Goal: Task Accomplishment & Management: Manage account settings

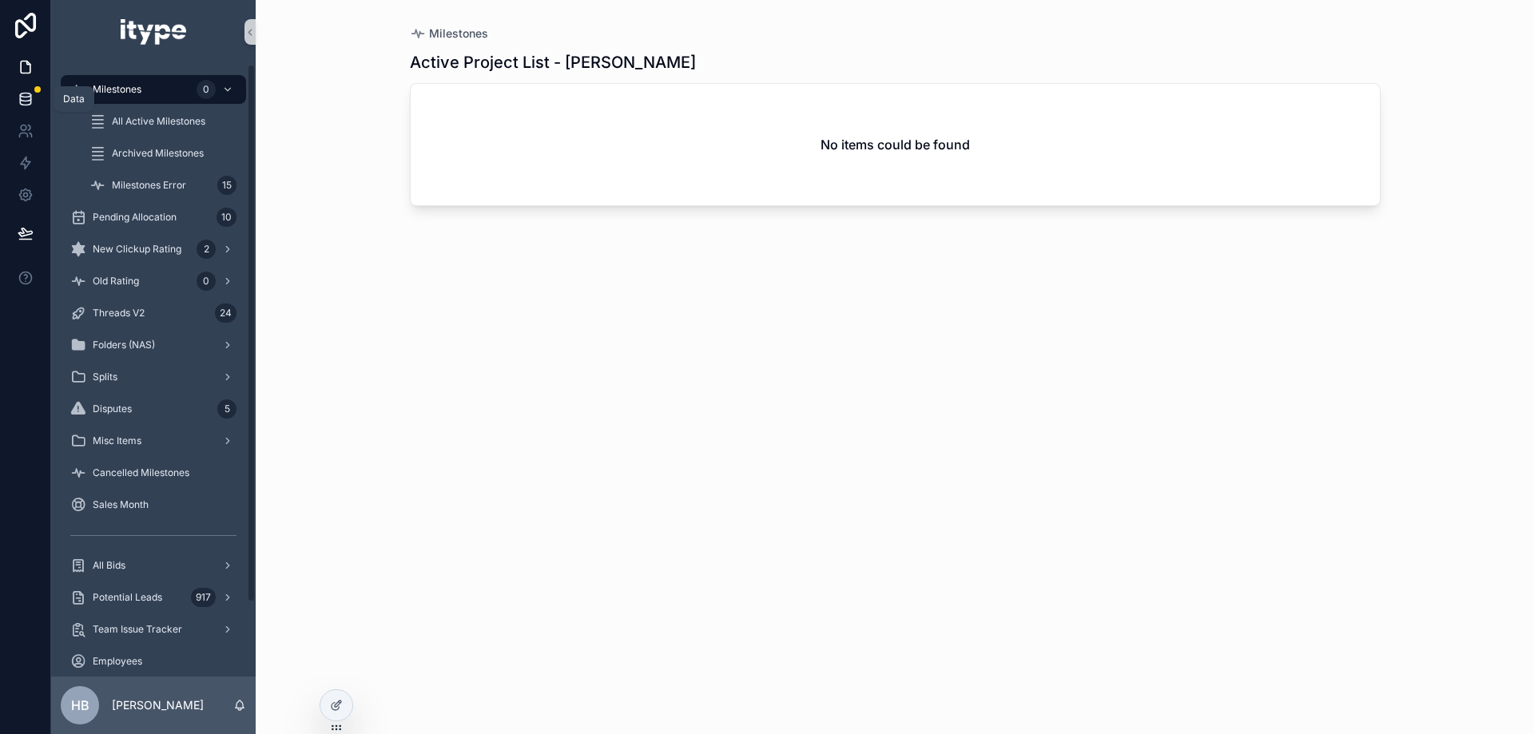
click at [39, 97] on link at bounding box center [25, 99] width 50 height 32
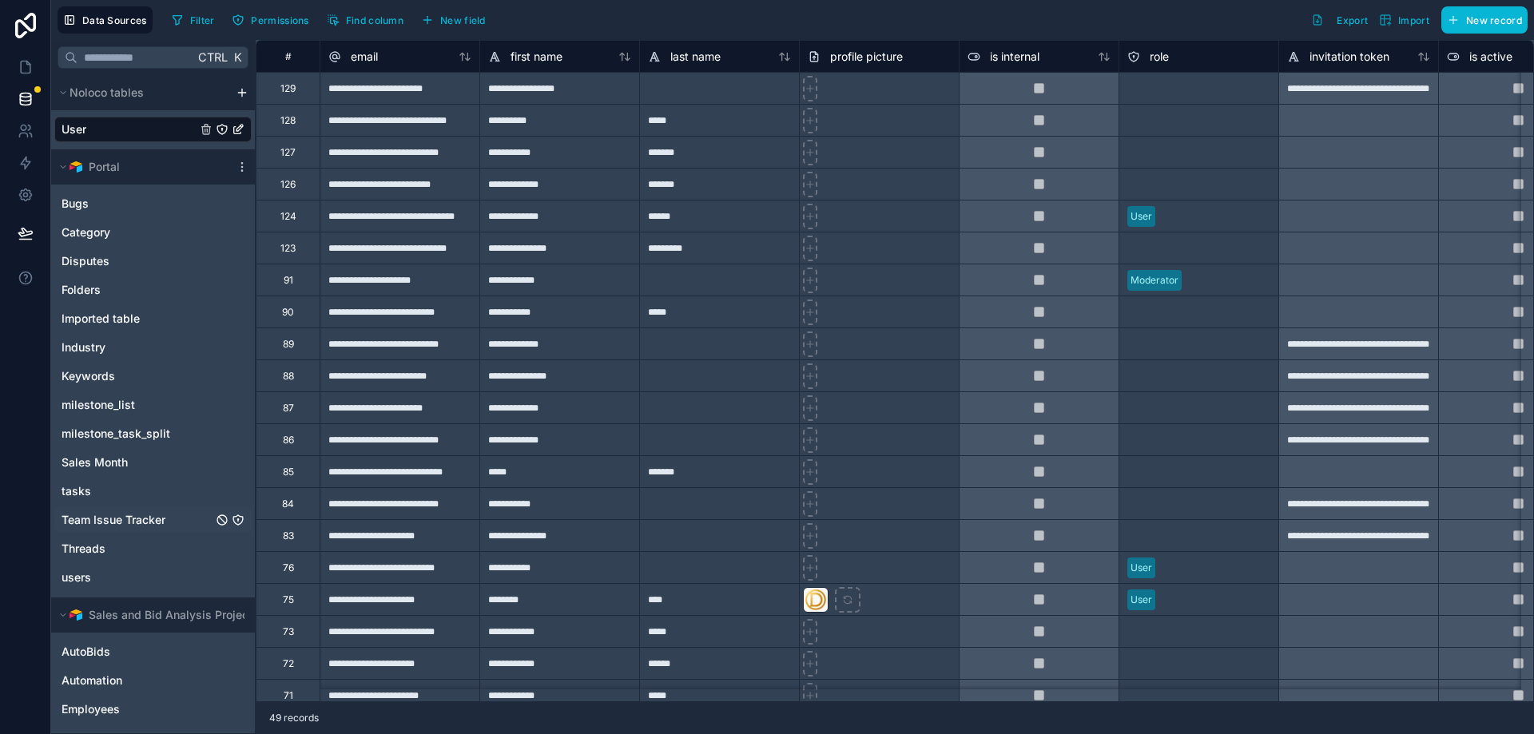
click at [190, 522] on link "Team Issue Tracker" at bounding box center [152, 520] width 197 height 26
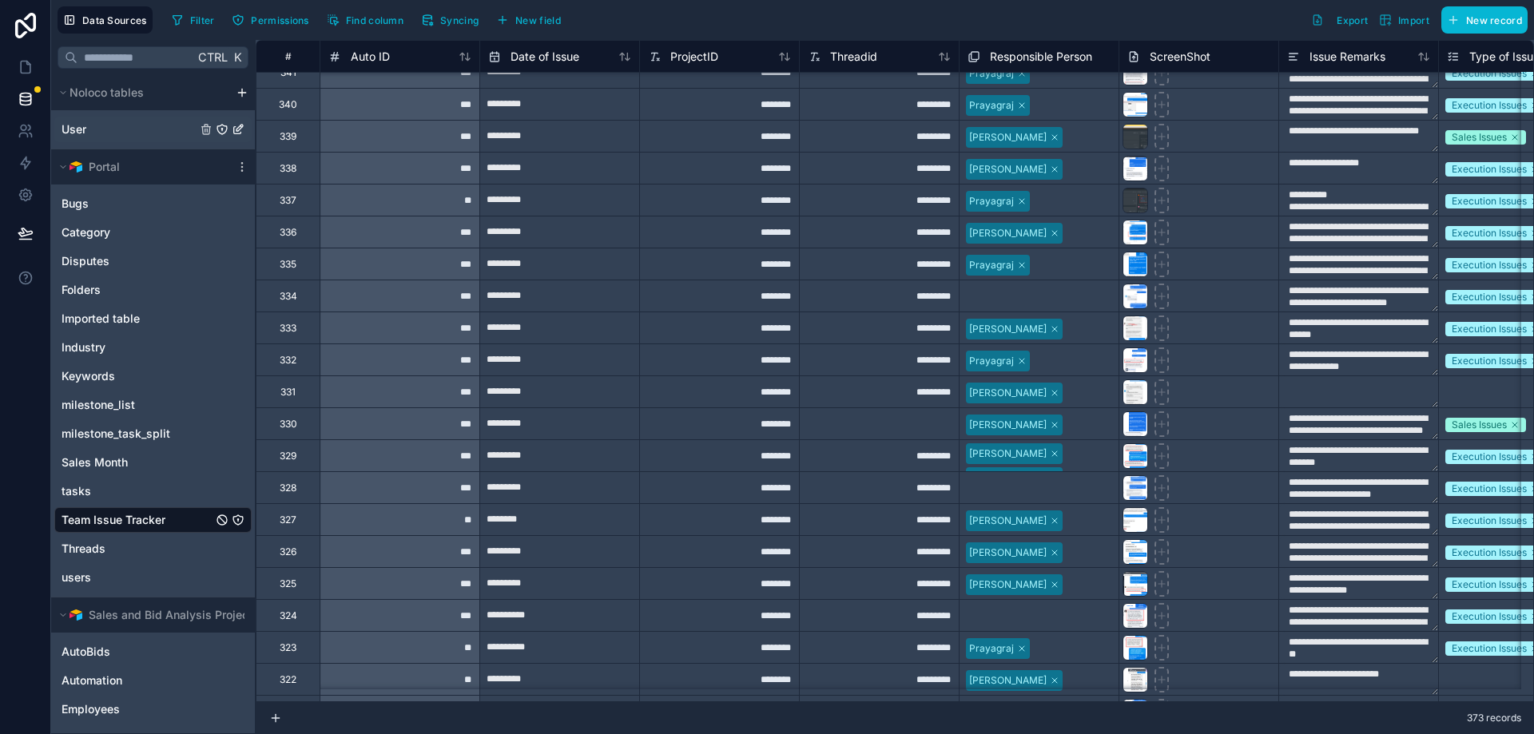
click at [107, 123] on link "User" at bounding box center [152, 130] width 197 height 26
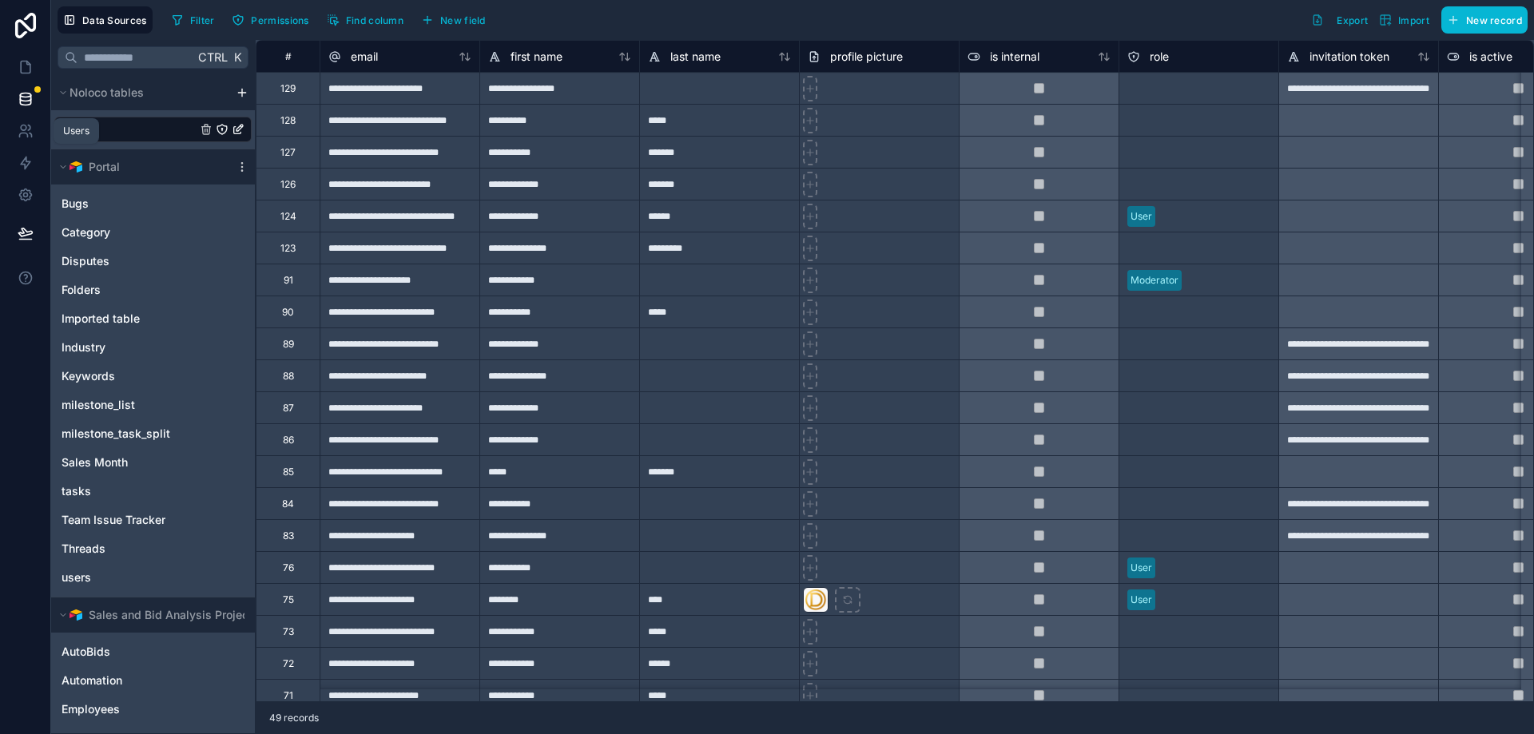
click at [27, 106] on icon at bounding box center [26, 99] width 16 height 16
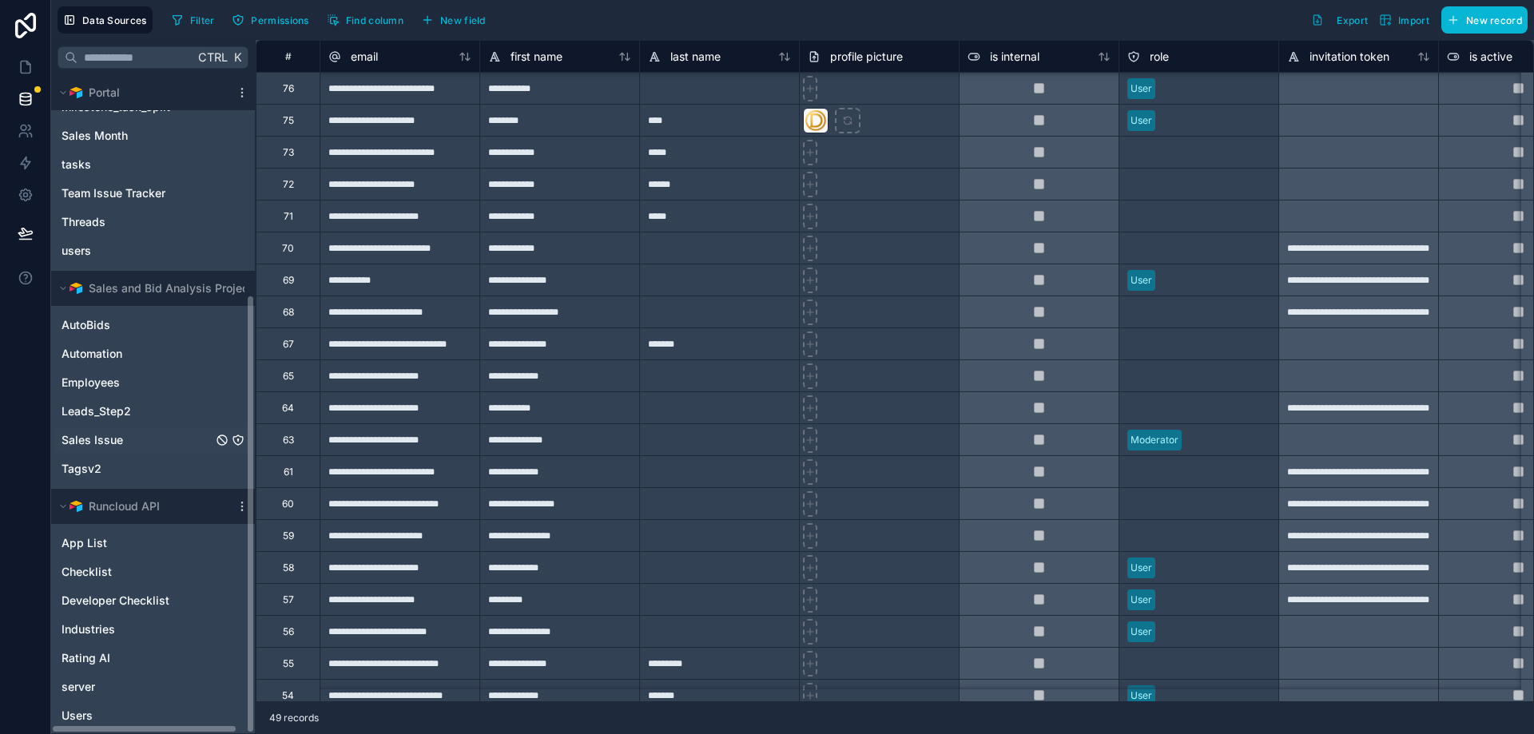
scroll to position [329, 0]
click at [101, 140] on span "Sales Month" at bounding box center [95, 133] width 66 height 16
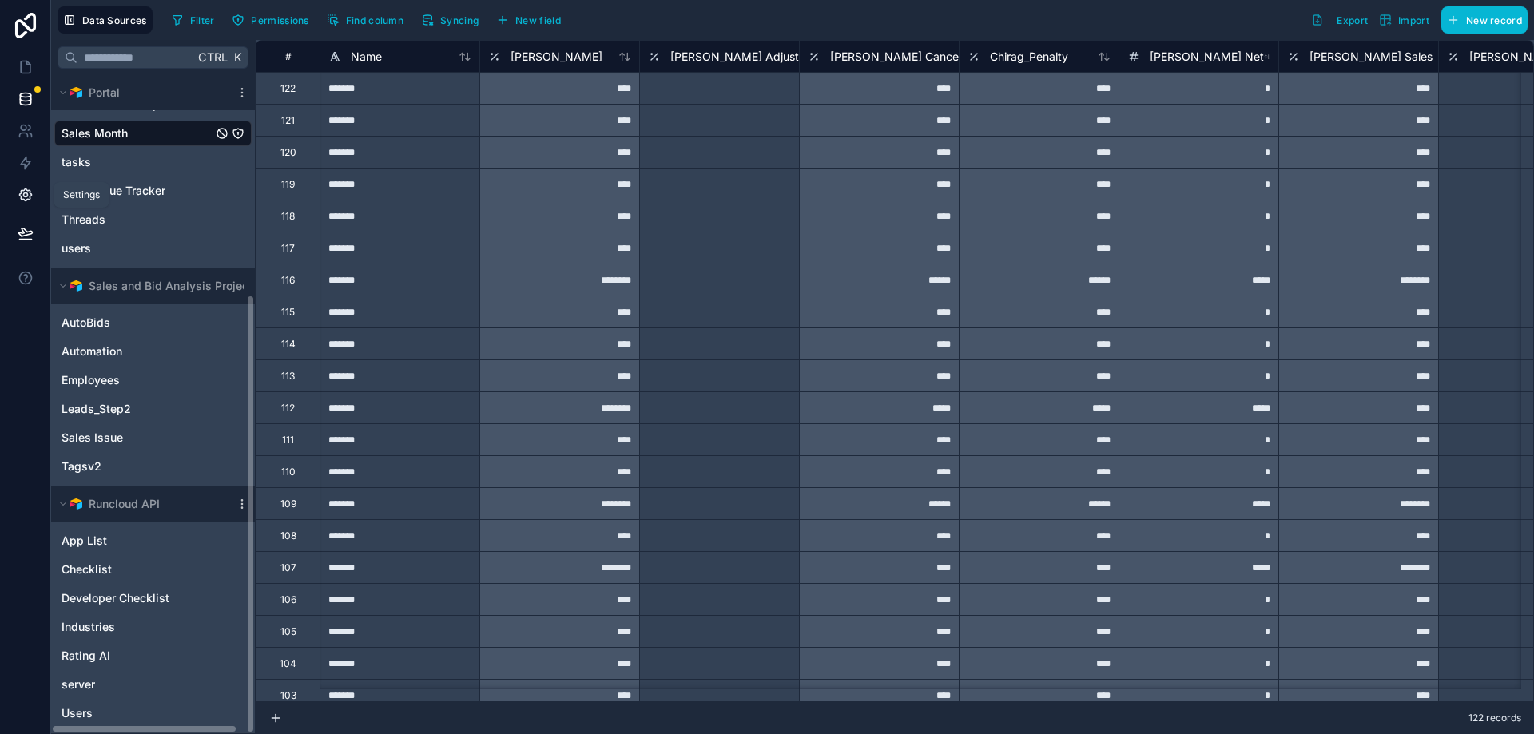
click at [30, 201] on icon at bounding box center [26, 195] width 16 height 16
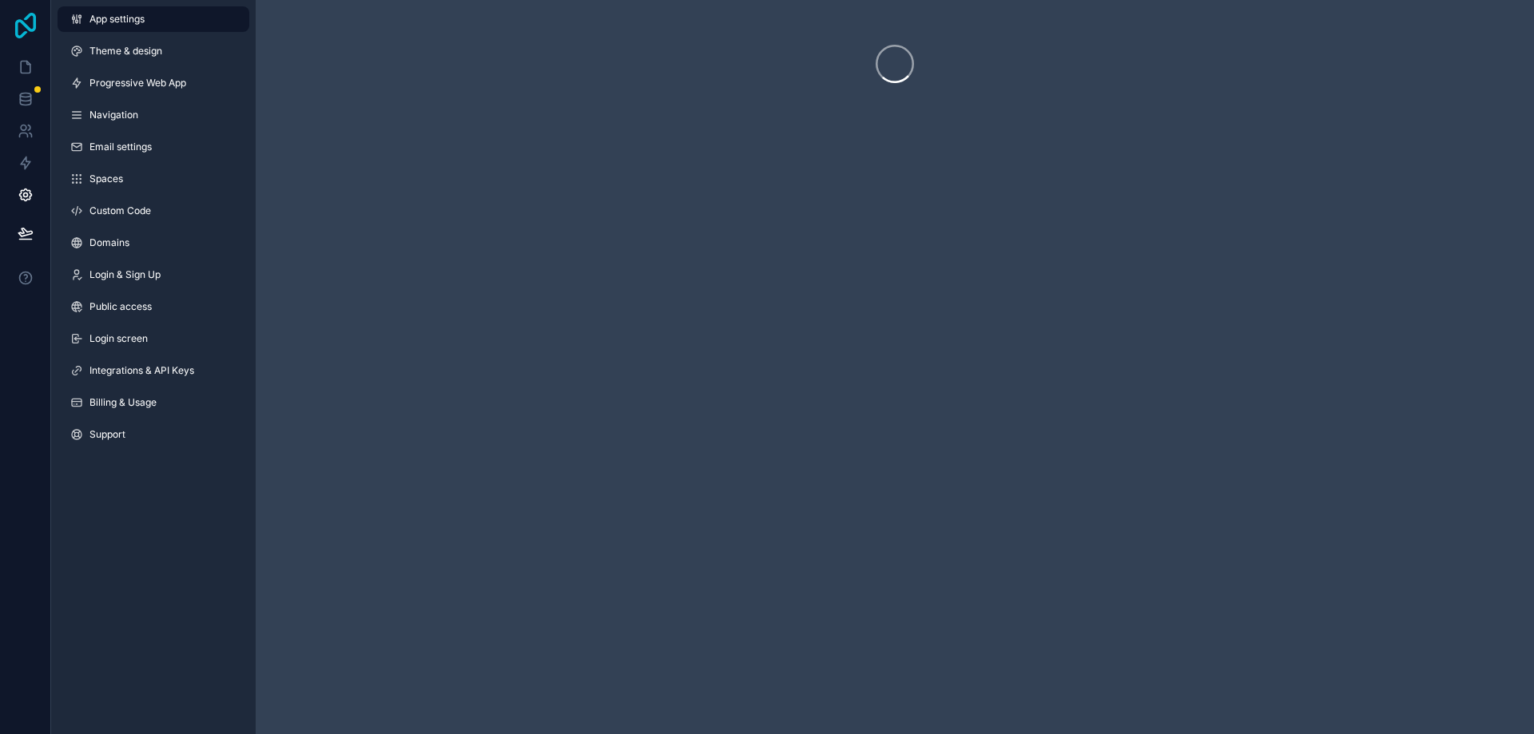
click at [22, 26] on icon at bounding box center [26, 26] width 32 height 26
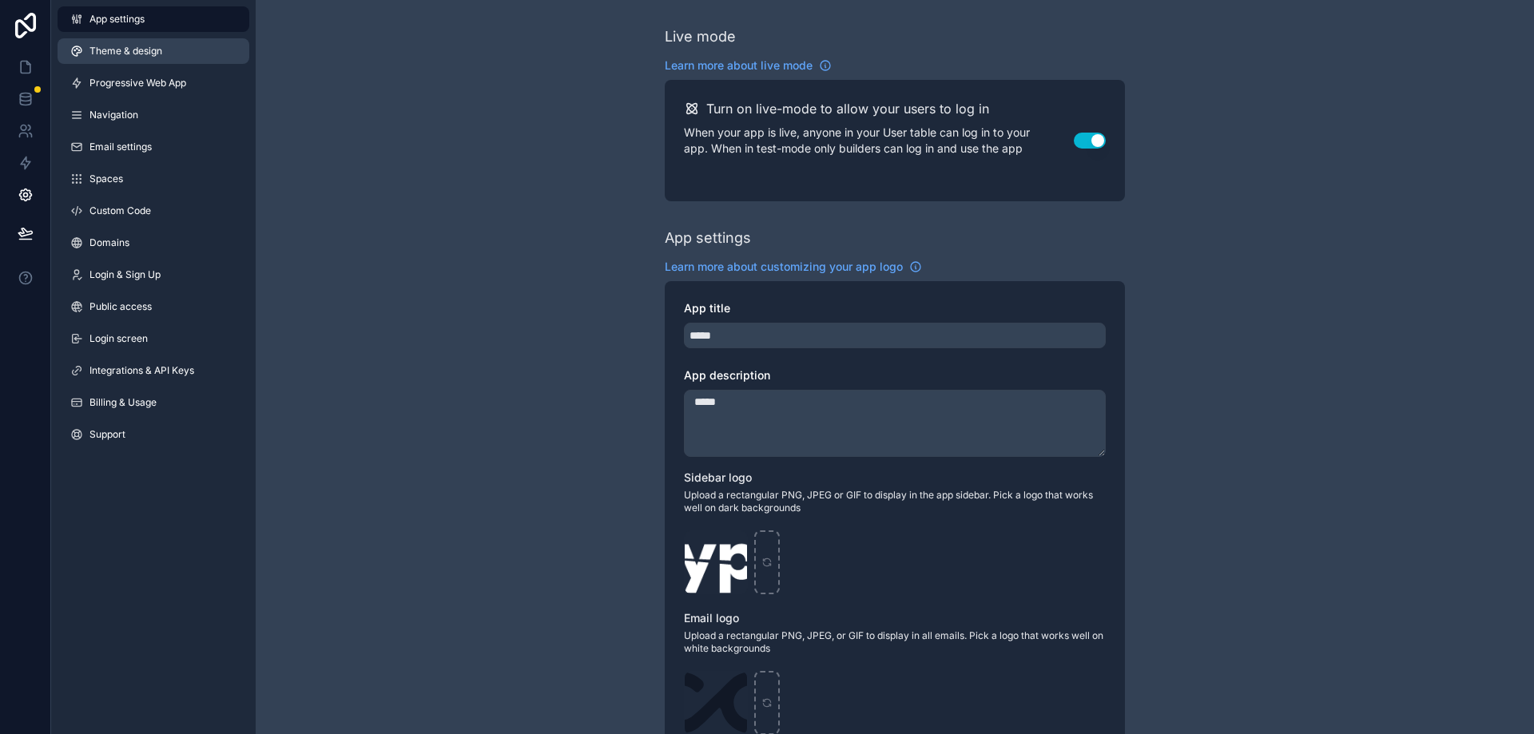
click at [130, 53] on span "Theme & design" at bounding box center [125, 51] width 73 height 13
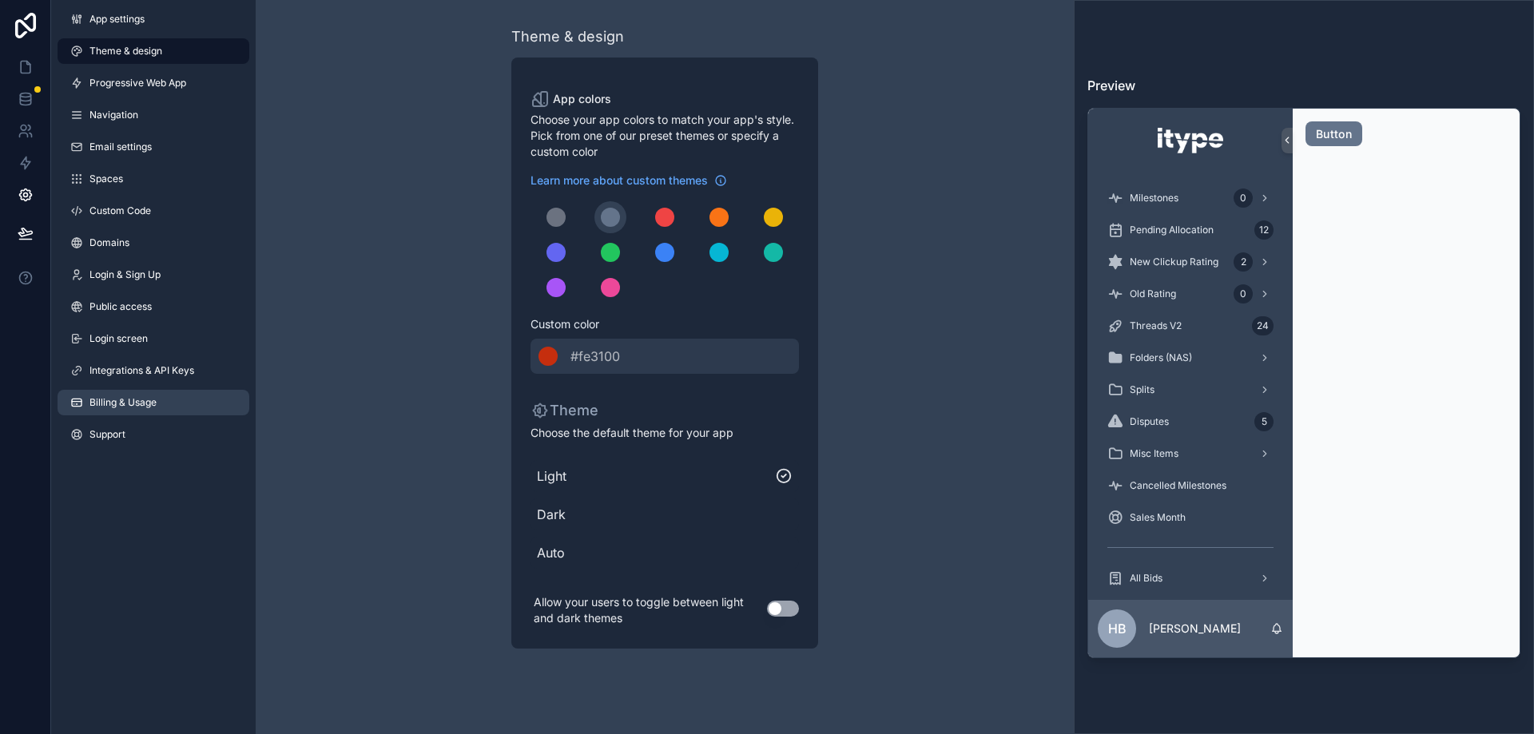
click at [157, 403] on span "Billing & Usage" at bounding box center [122, 402] width 67 height 13
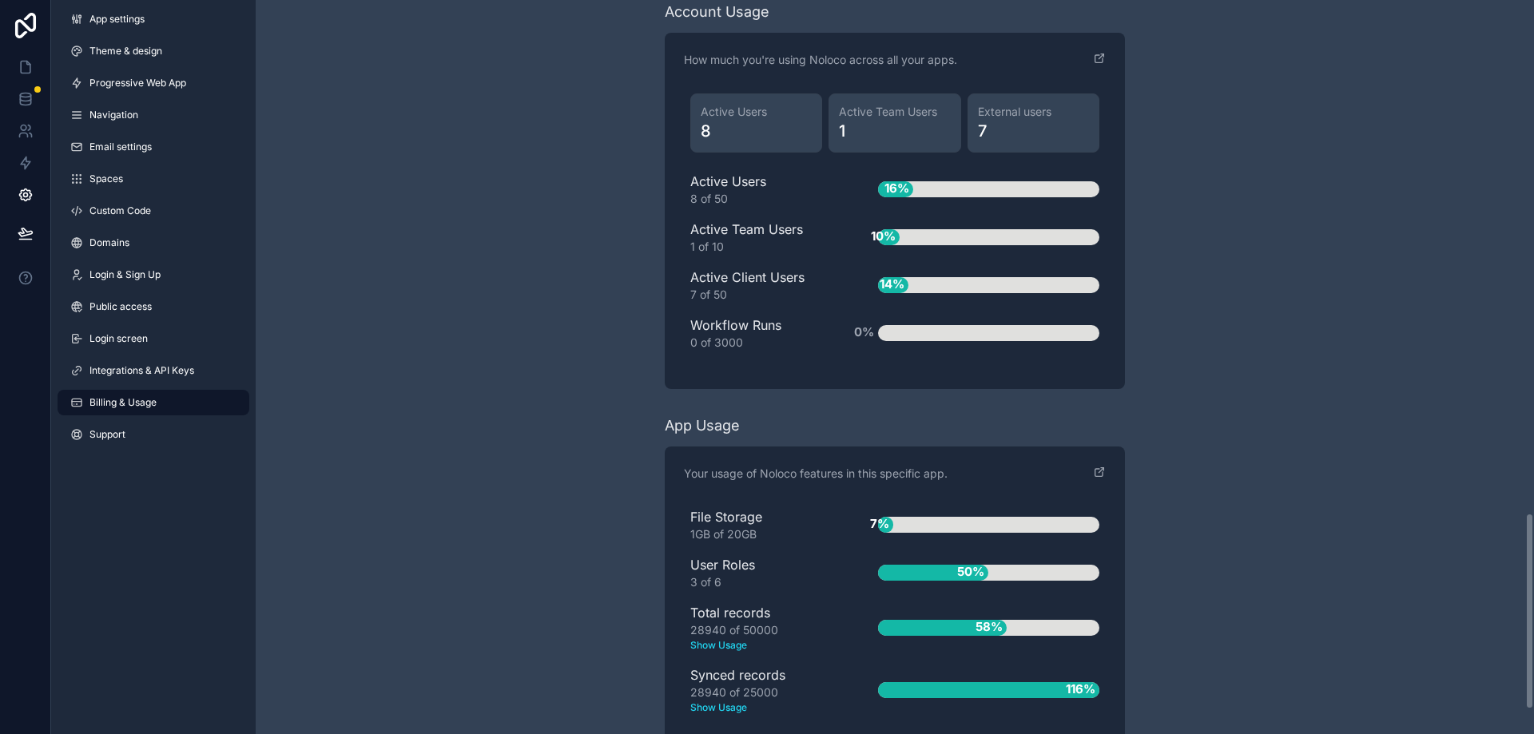
scroll to position [2009, 0]
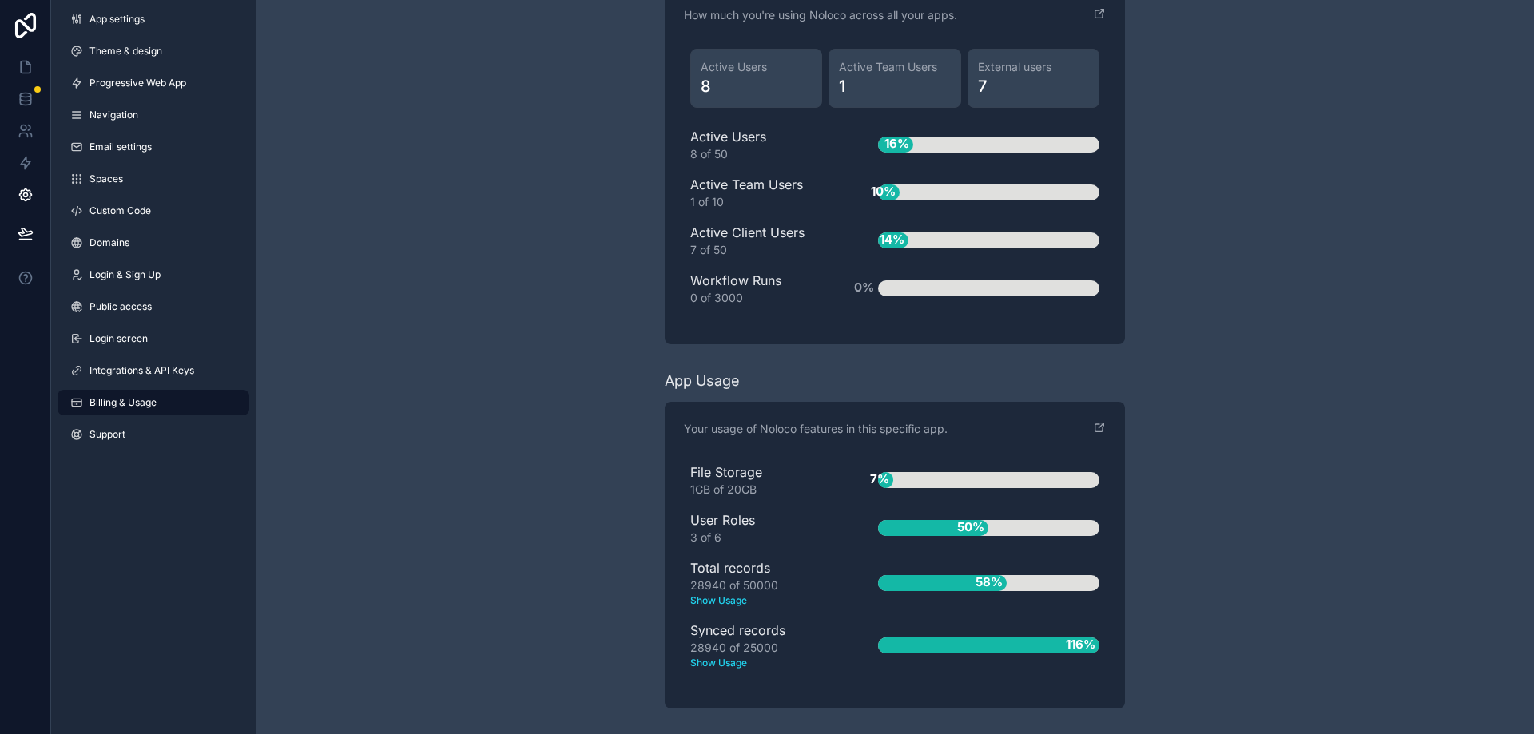
click at [726, 662] on text "Show Usage" at bounding box center [758, 663] width 137 height 14
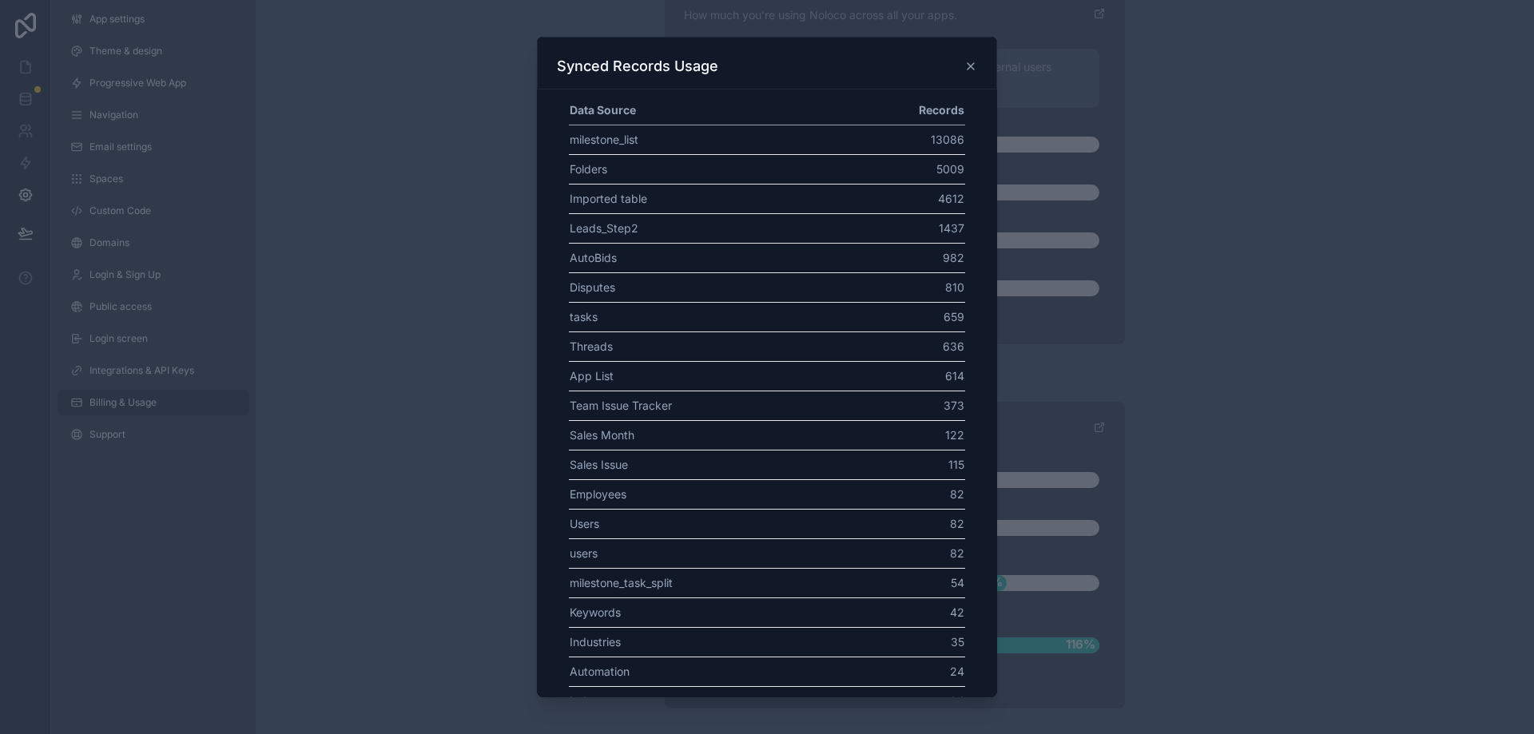
click at [618, 201] on td "Imported table" at bounding box center [706, 199] width 275 height 30
drag, startPoint x: 618, startPoint y: 201, endPoint x: 926, endPoint y: 187, distance: 308.8
click at [926, 187] on tr "Imported table 4612" at bounding box center [767, 199] width 396 height 30
click at [936, 205] on td "4612" at bounding box center [904, 199] width 121 height 30
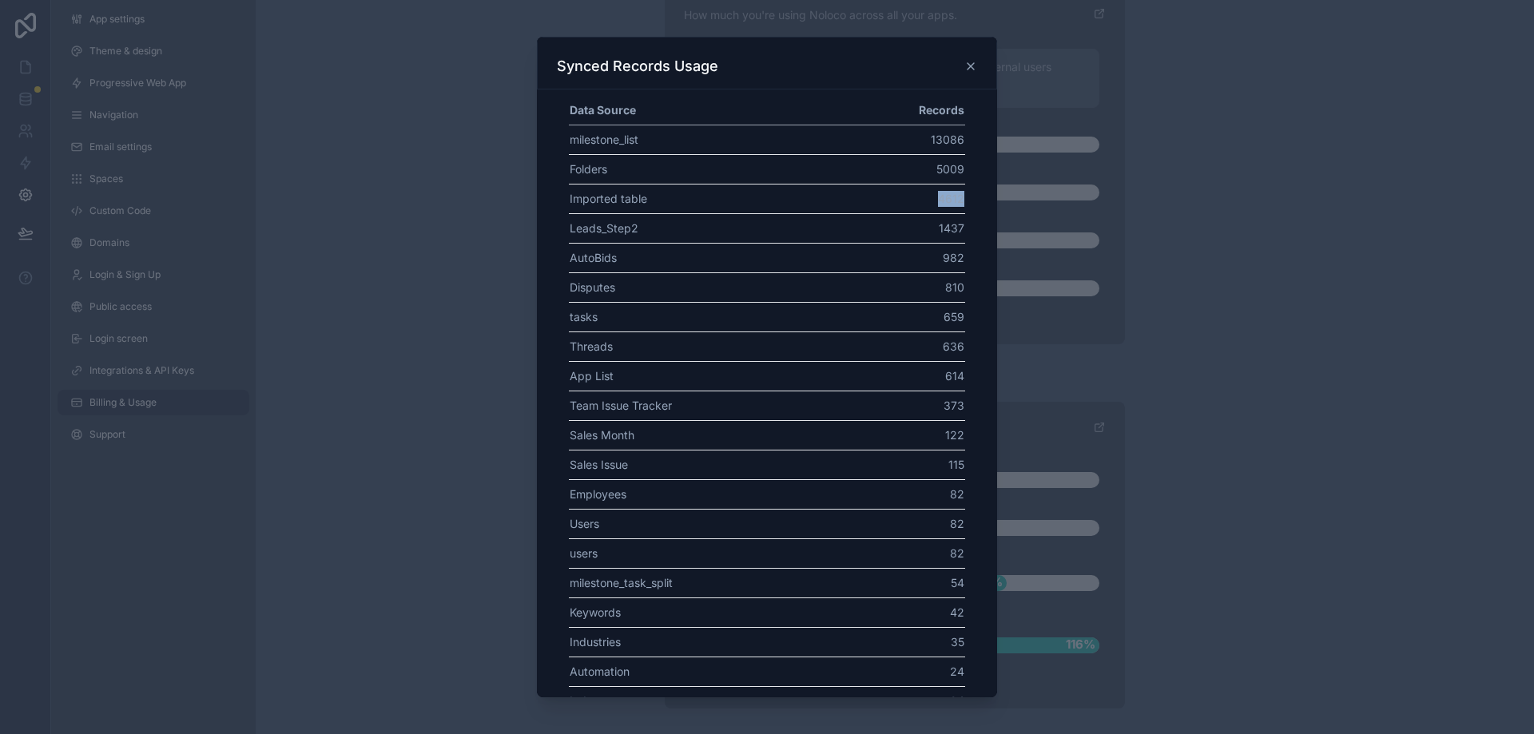
click at [936, 205] on td "4612" at bounding box center [904, 199] width 121 height 30
click at [936, 225] on td "1437" at bounding box center [904, 228] width 121 height 30
click at [939, 199] on td "4612" at bounding box center [904, 199] width 121 height 30
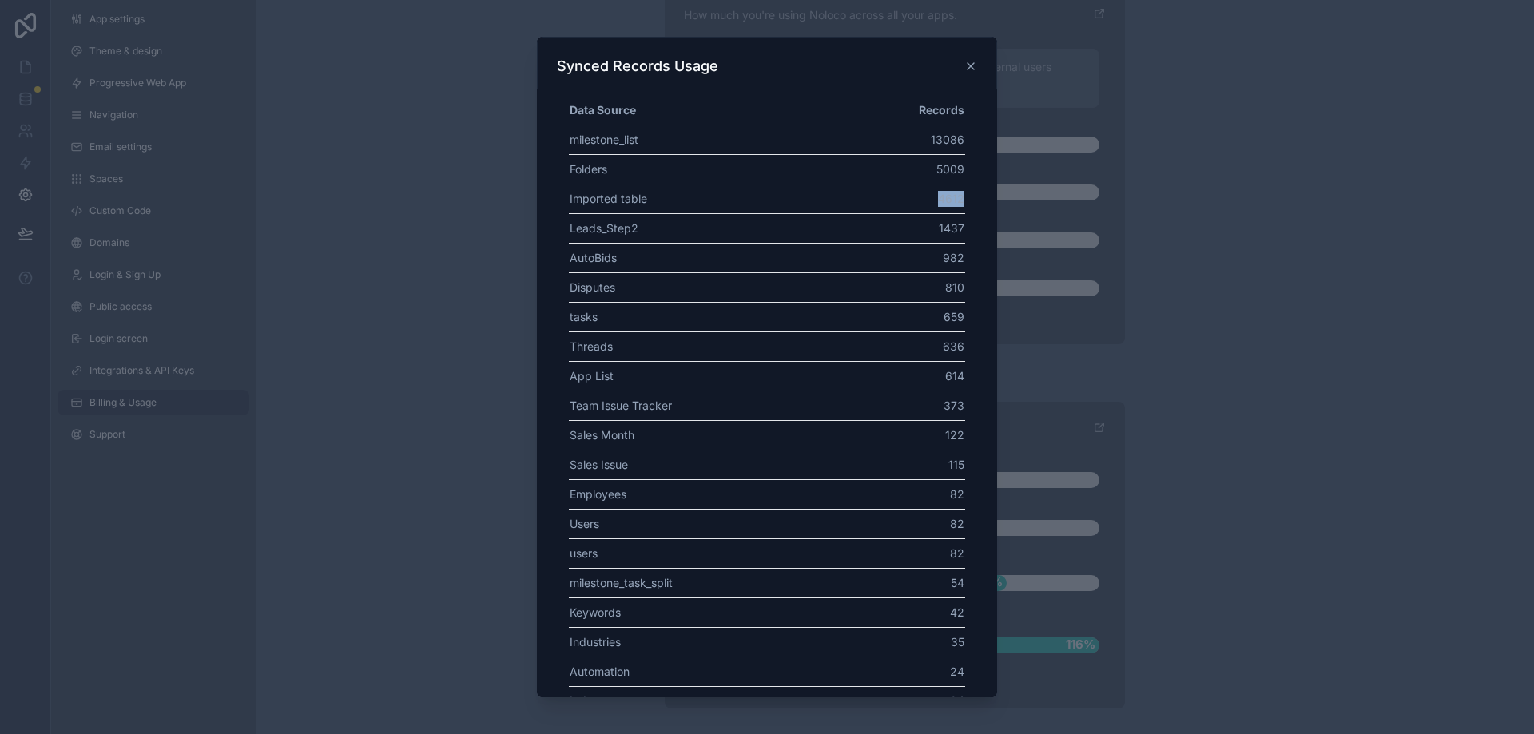
click at [939, 199] on td "4612" at bounding box center [904, 199] width 121 height 30
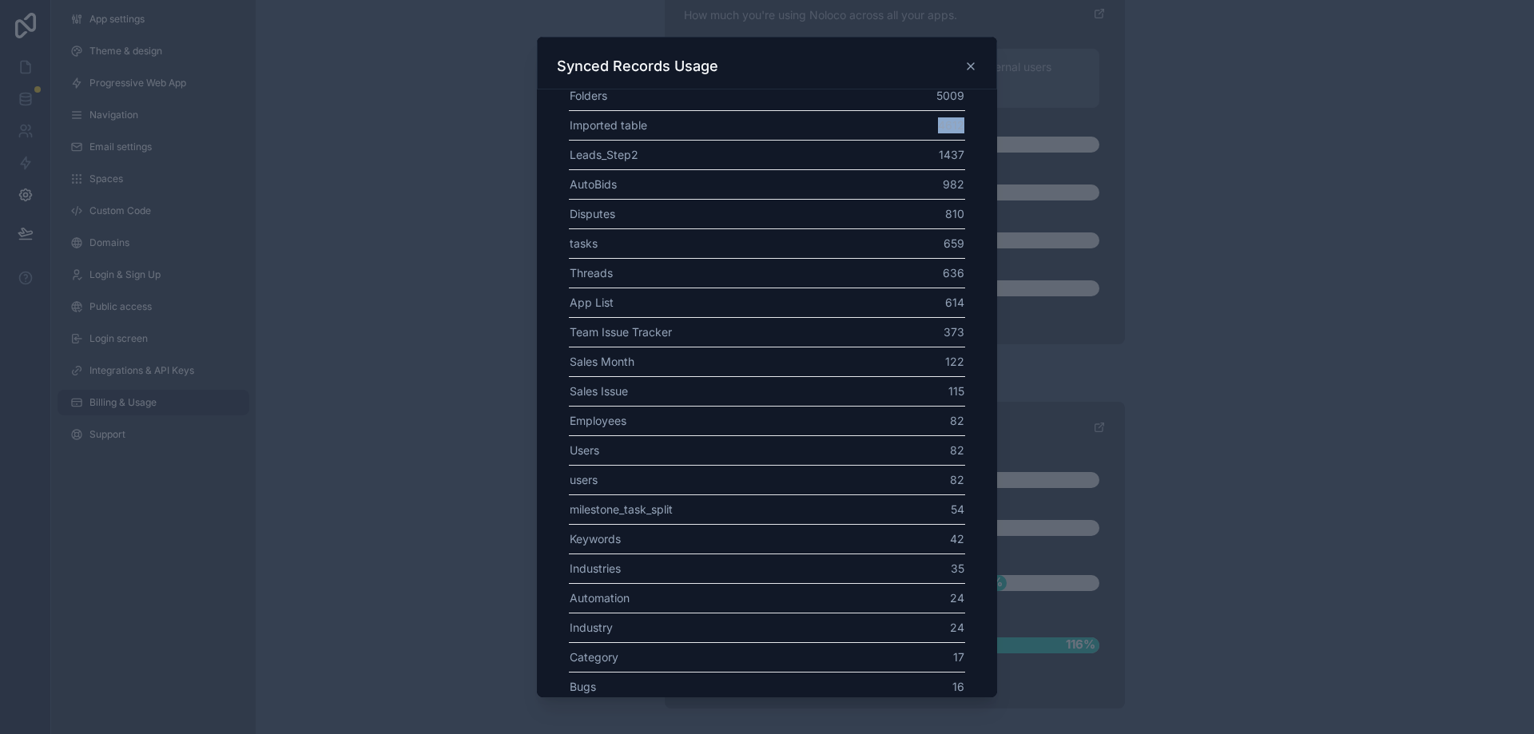
scroll to position [0, 0]
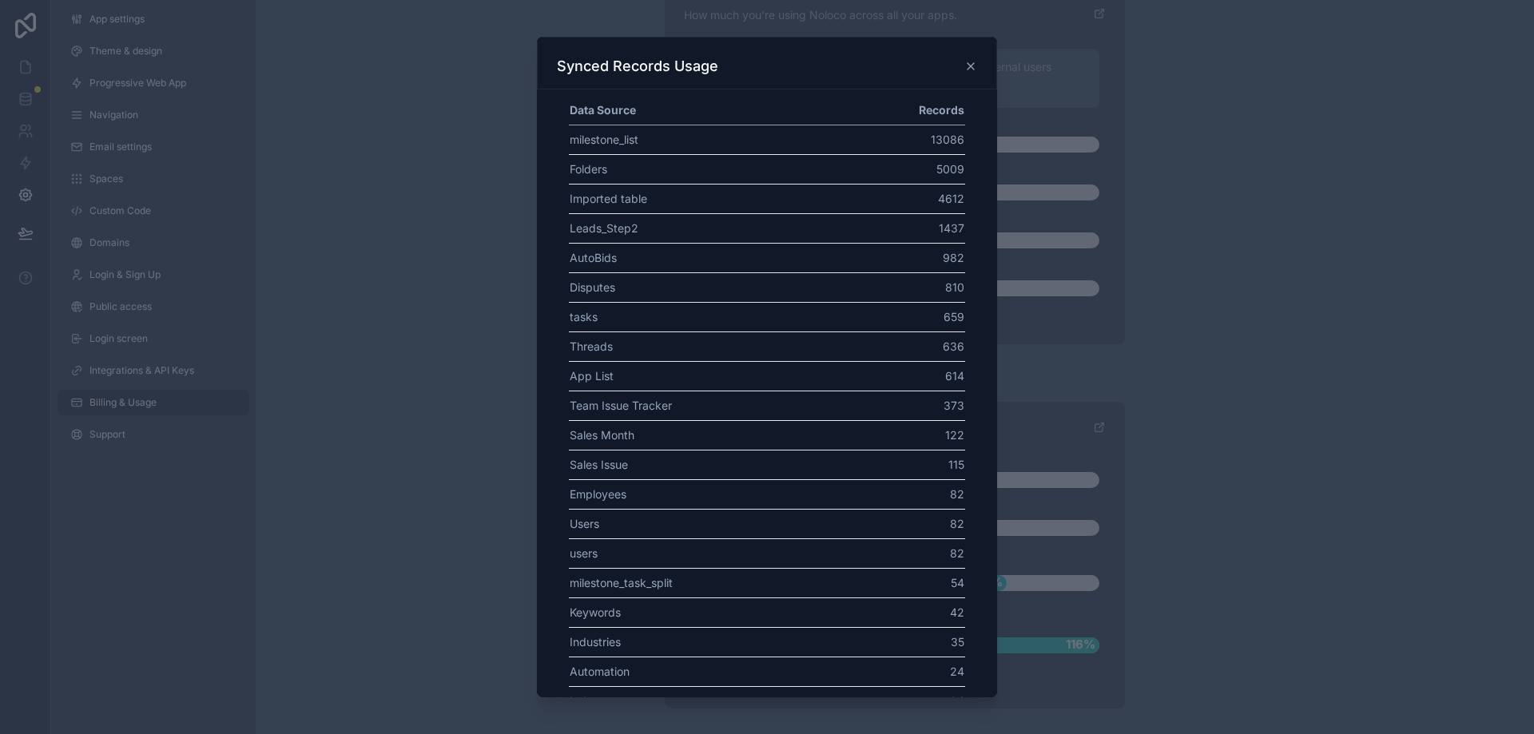
click at [614, 108] on th "Data Source" at bounding box center [706, 111] width 275 height 30
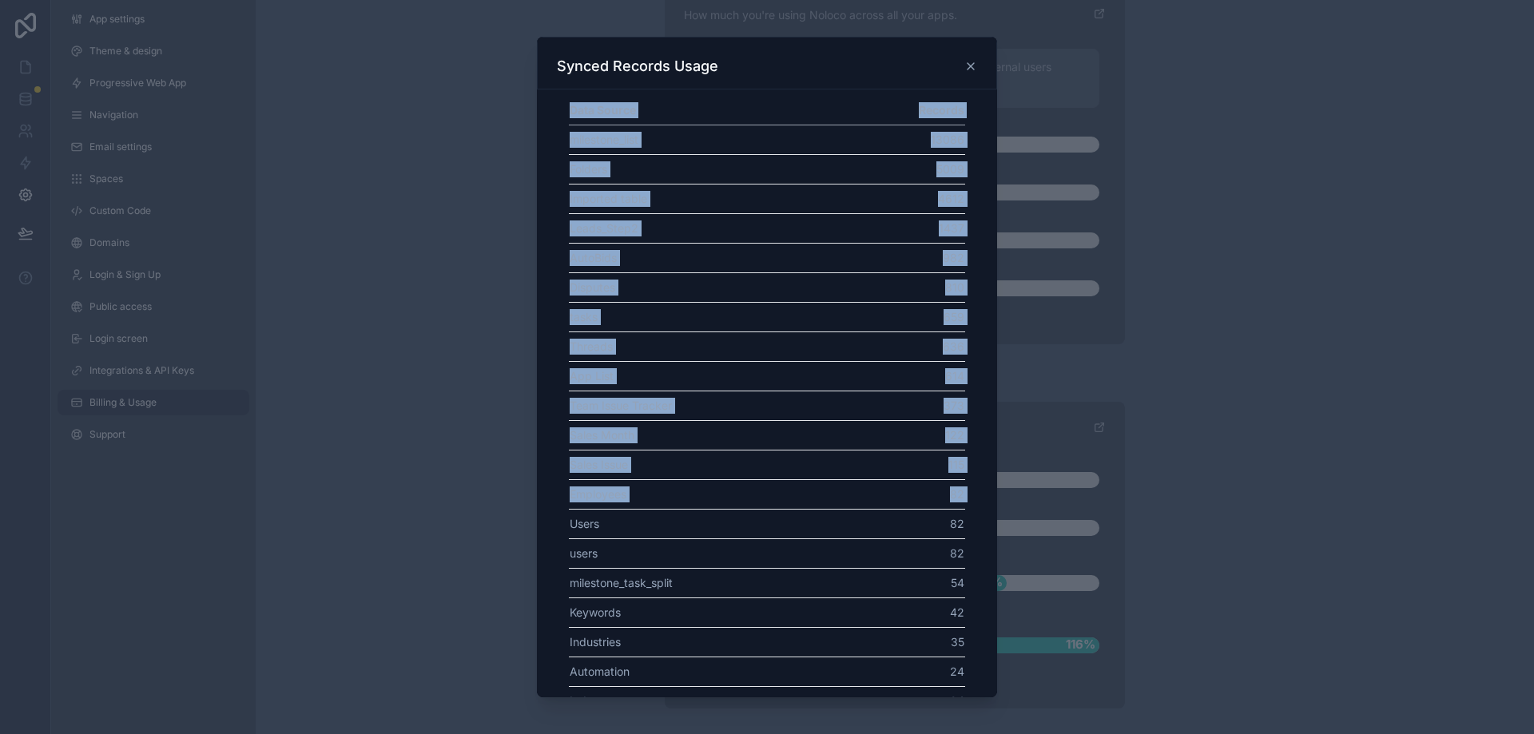
drag, startPoint x: 614, startPoint y: 108, endPoint x: 868, endPoint y: 499, distance: 466.1
click at [868, 496] on table "Data Source Records milestone_list 13086 Folders 5009 Imported table 4612 Leads…" at bounding box center [767, 510] width 396 height 828
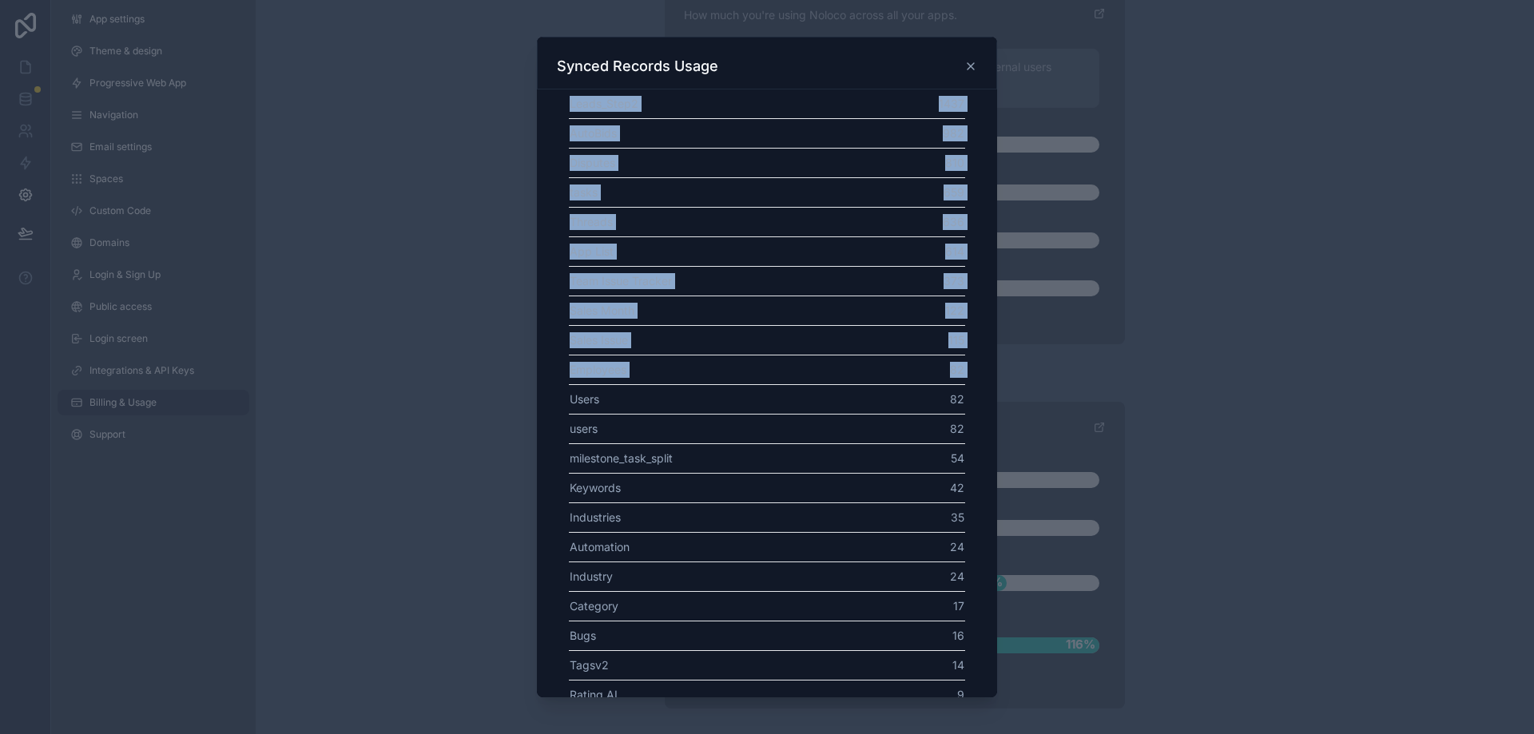
scroll to position [239, 0]
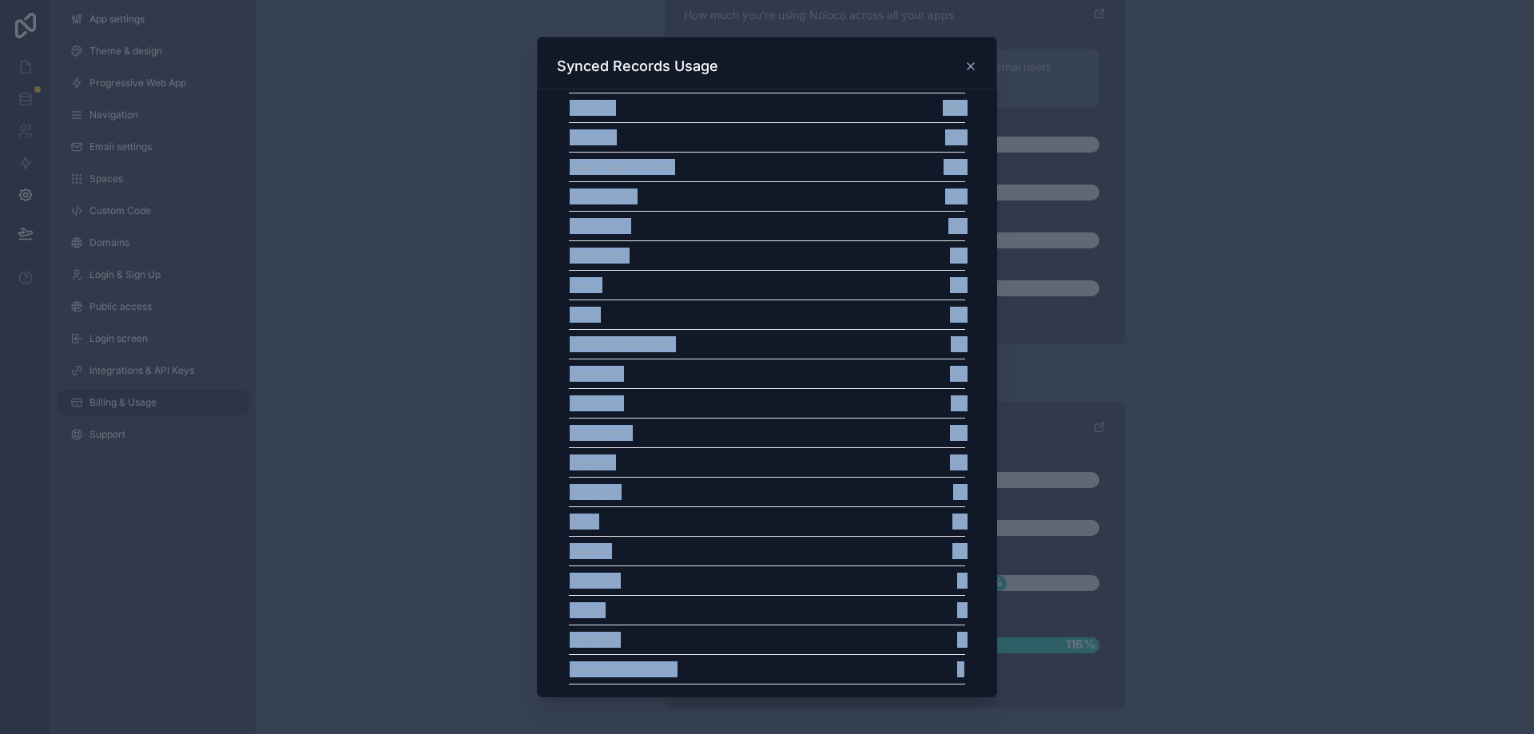
click at [950, 666] on td "0" at bounding box center [904, 669] width 121 height 30
copy table "Data Source Records milestone_list 13086 Folders 5009 Imported table 4612 Leads…"
